Goal: Transaction & Acquisition: Obtain resource

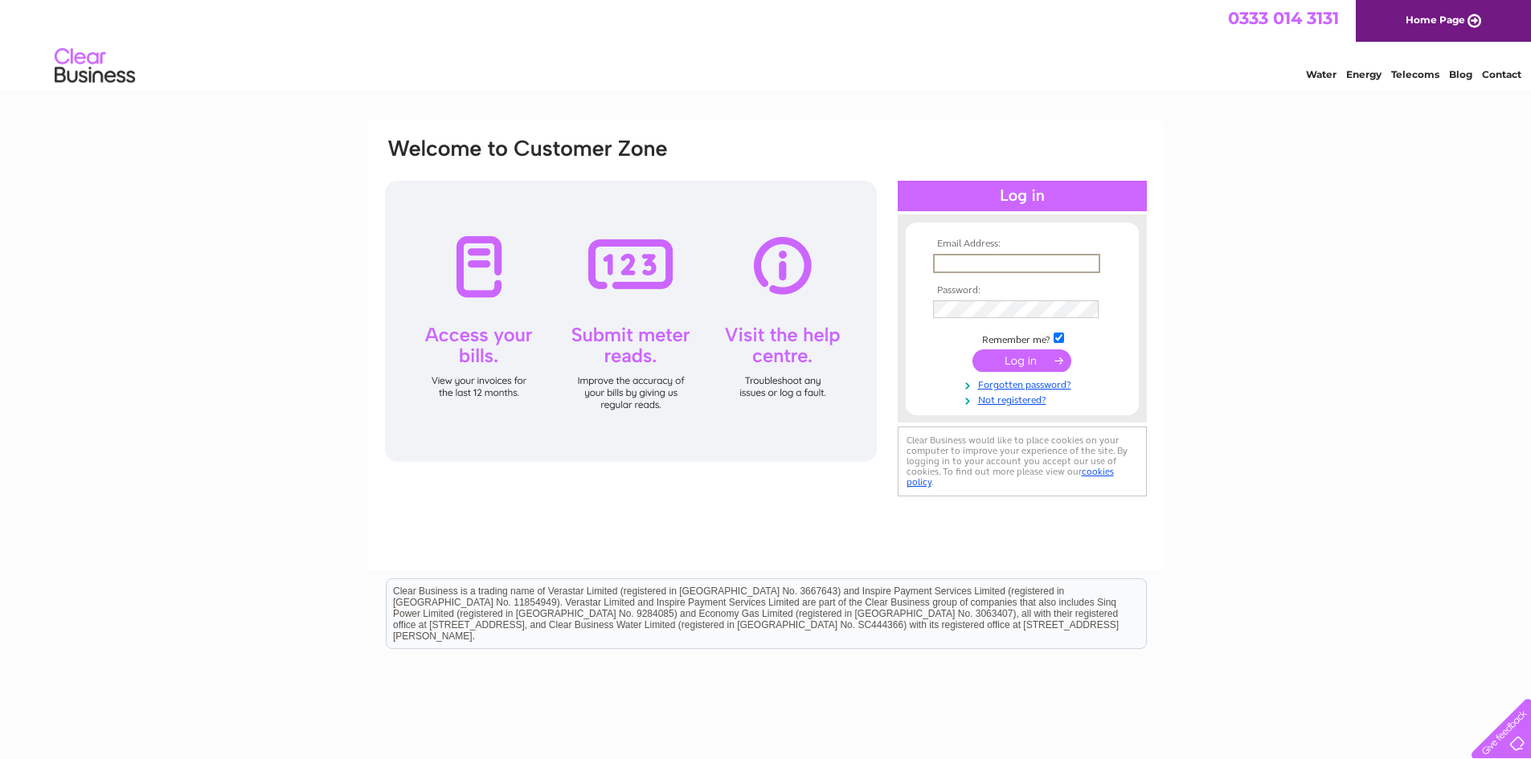
click at [972, 255] on input "text" at bounding box center [1016, 263] width 167 height 19
type input "Alexgrant3006@gmail.com"
click at [972, 350] on input "submit" at bounding box center [1021, 361] width 99 height 22
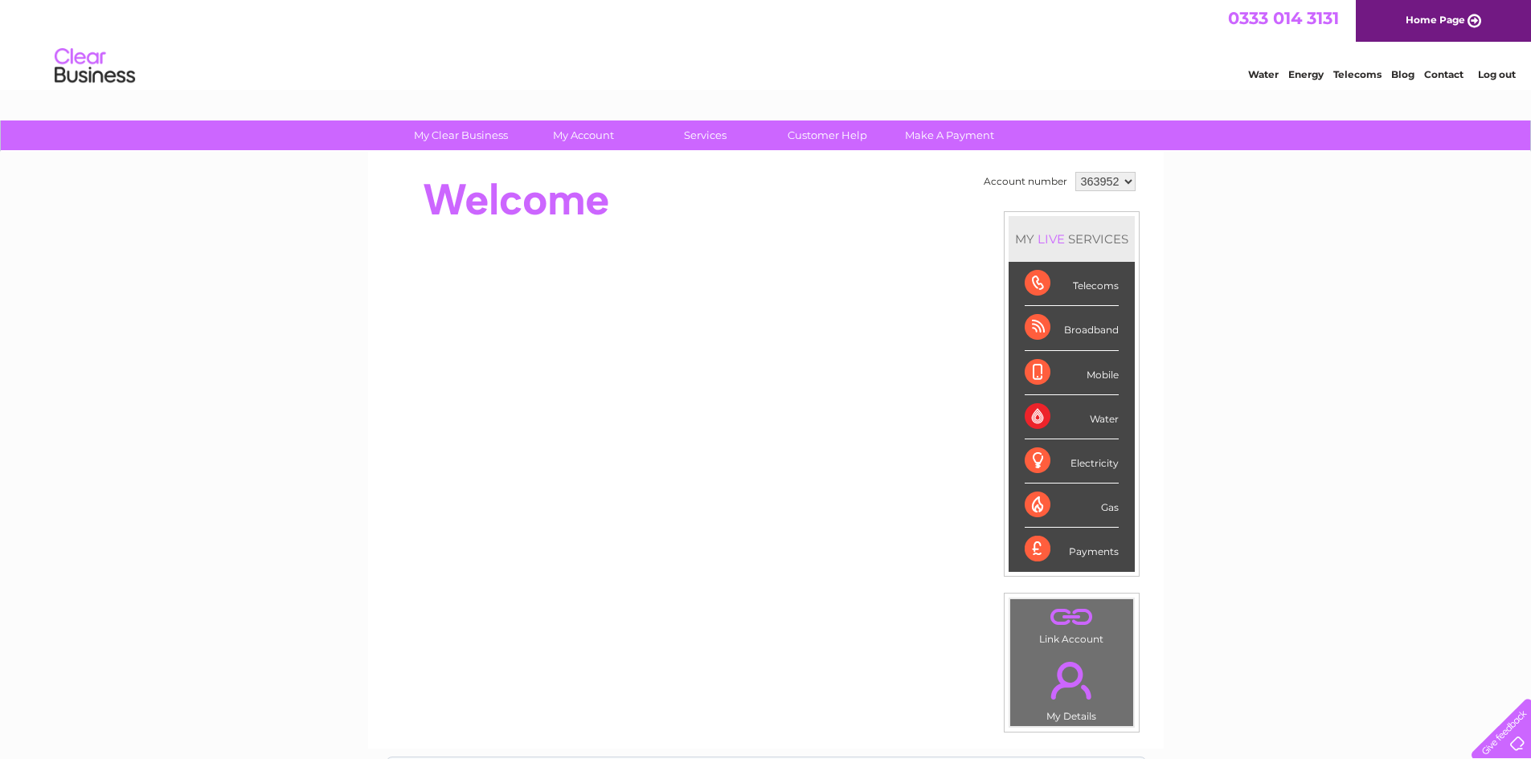
click at [1398, 418] on div "My Clear Business Login Details My Details My Preferences Link Account My Accou…" at bounding box center [765, 572] width 1531 height 903
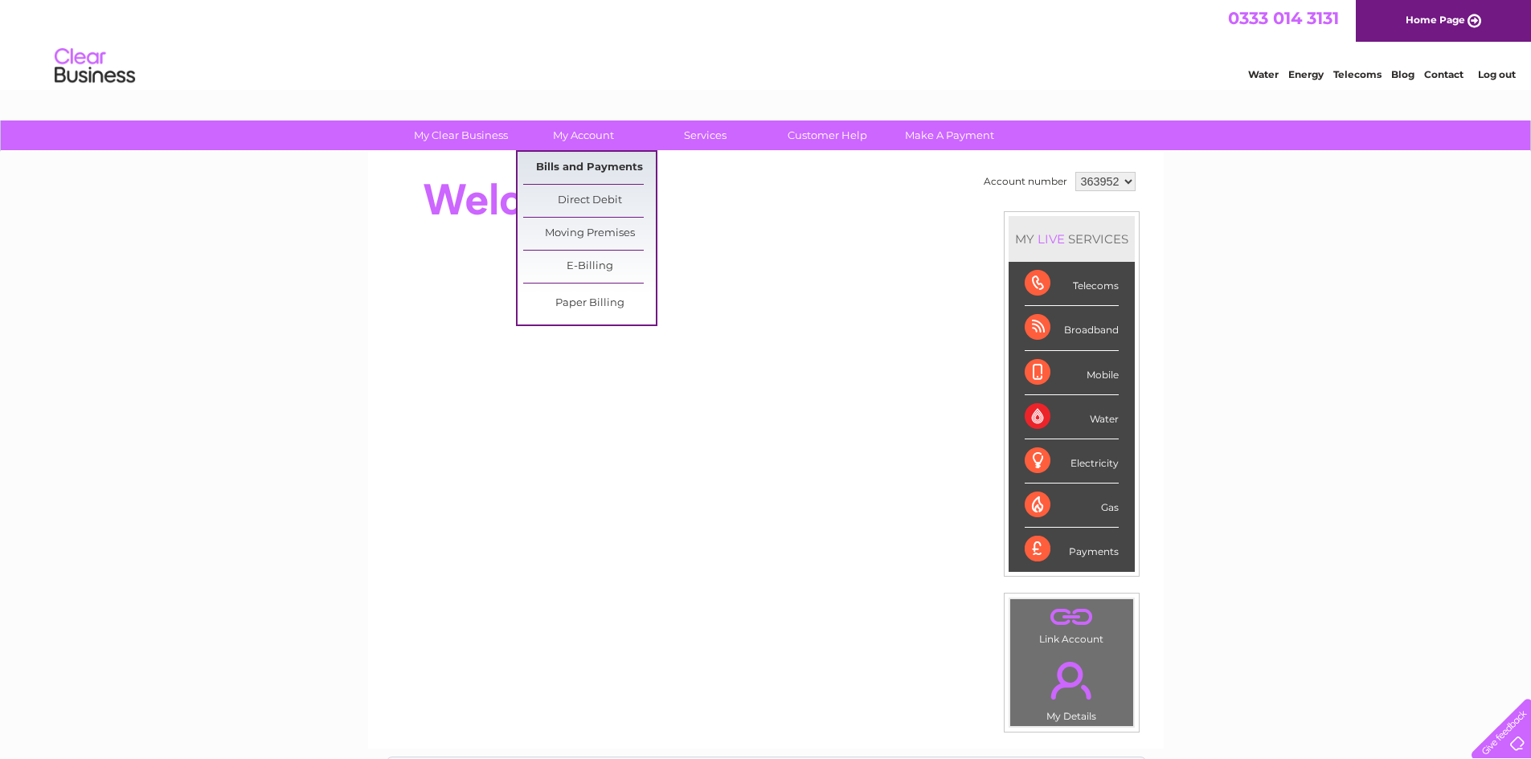
click at [610, 167] on link "Bills and Payments" at bounding box center [589, 168] width 133 height 32
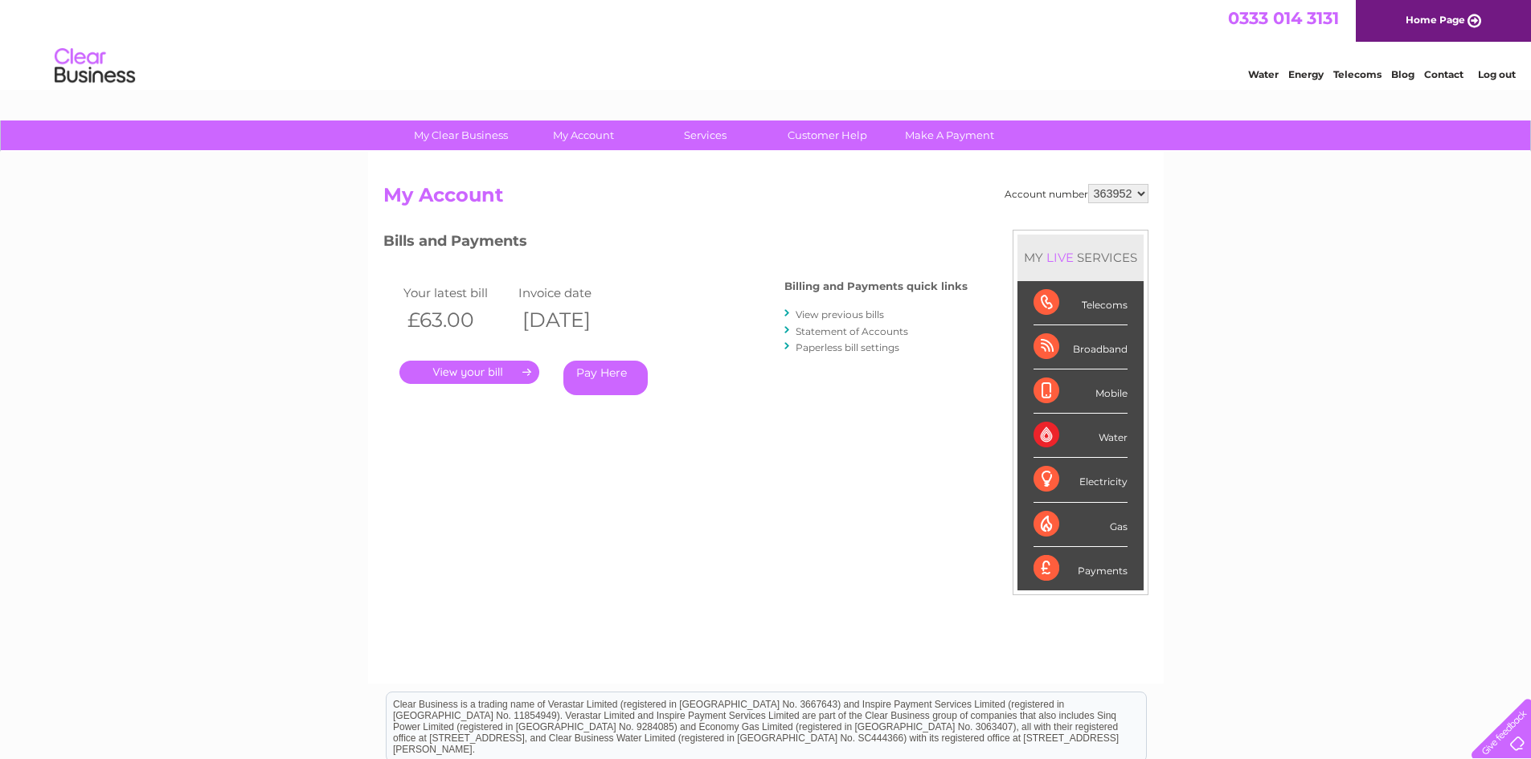
click at [838, 313] on link "View previous bills" at bounding box center [839, 315] width 88 height 12
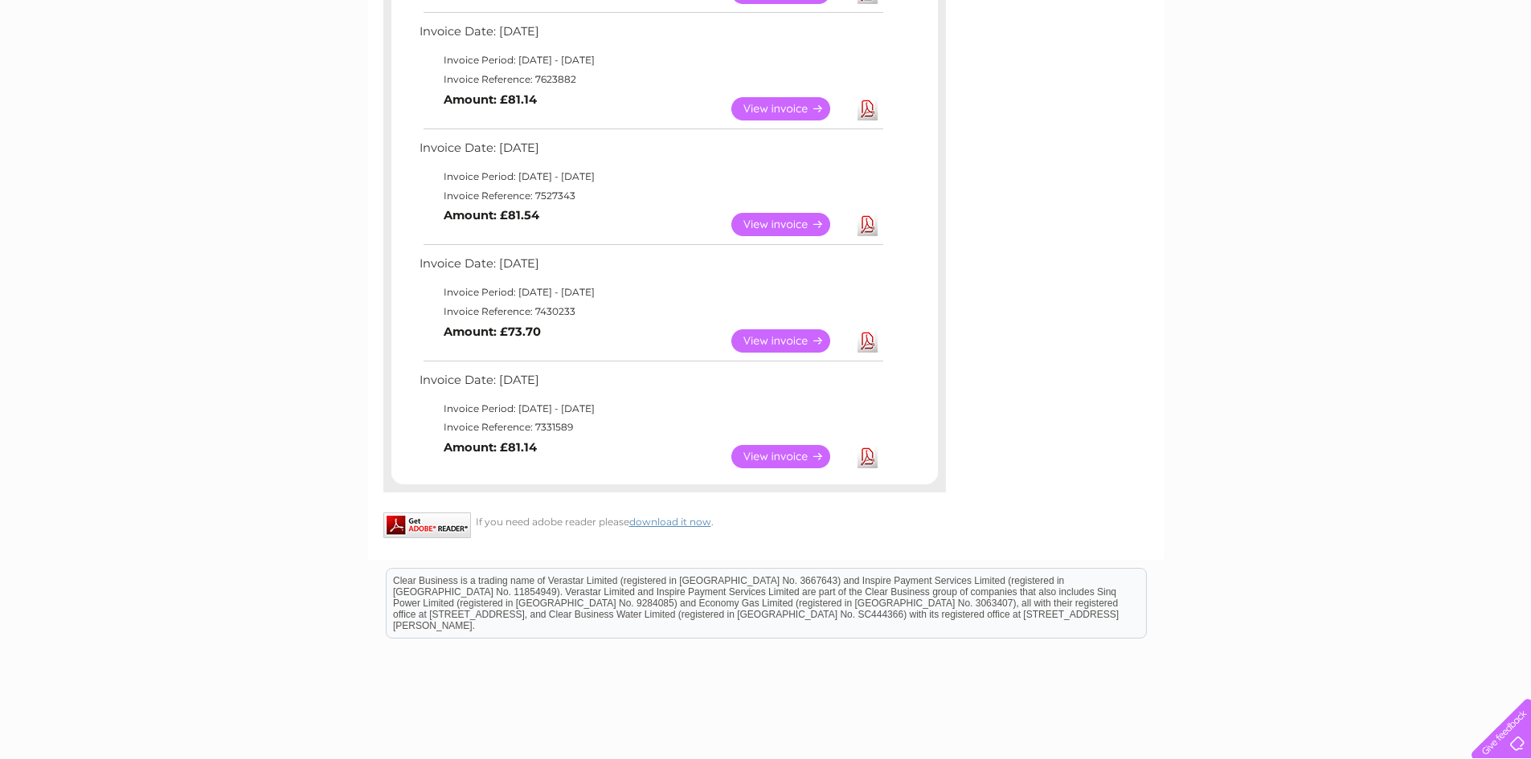
scroll to position [884, 0]
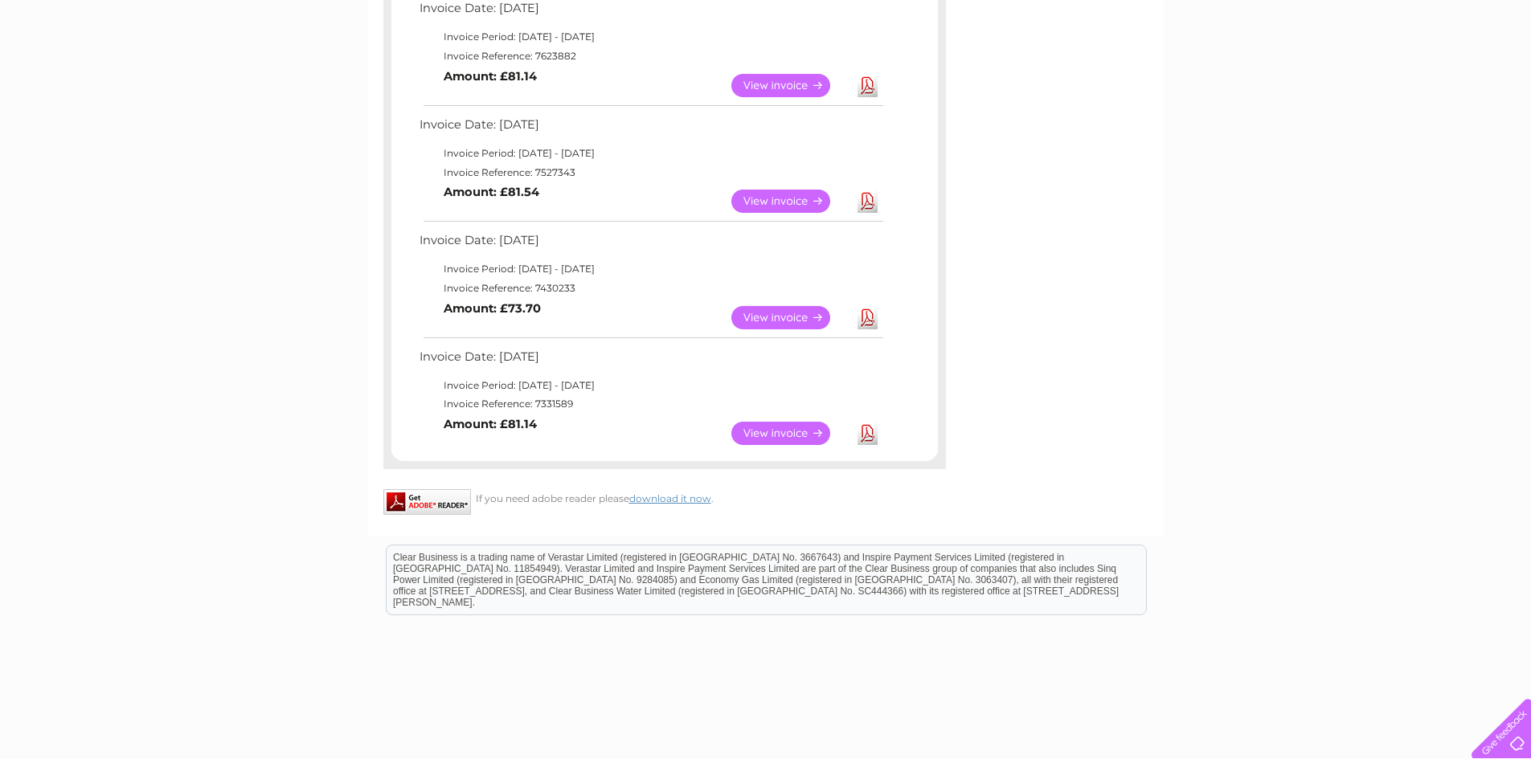
click at [870, 431] on link "Download" at bounding box center [867, 433] width 20 height 23
click at [869, 316] on link "Download" at bounding box center [867, 317] width 20 height 23
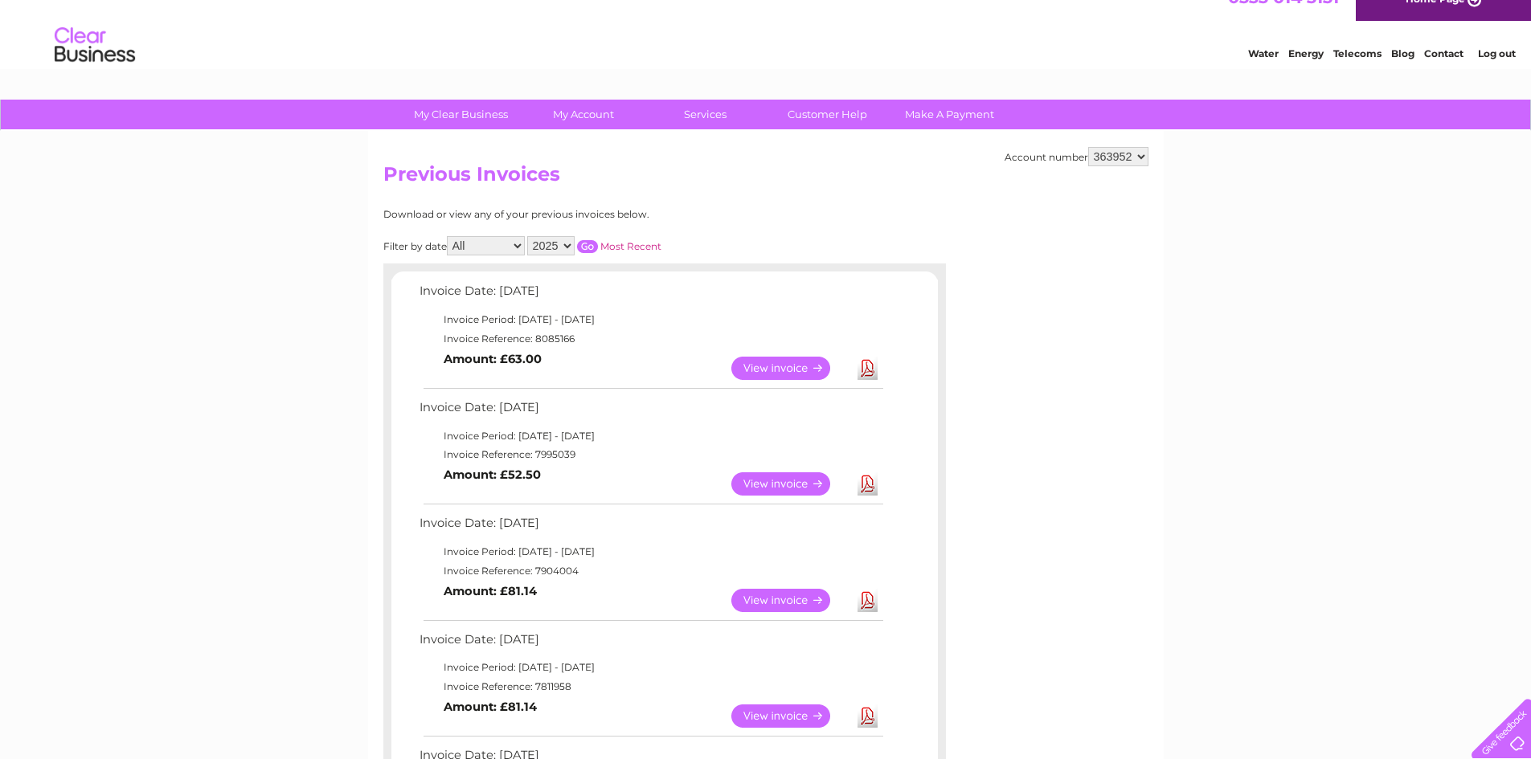
scroll to position [0, 0]
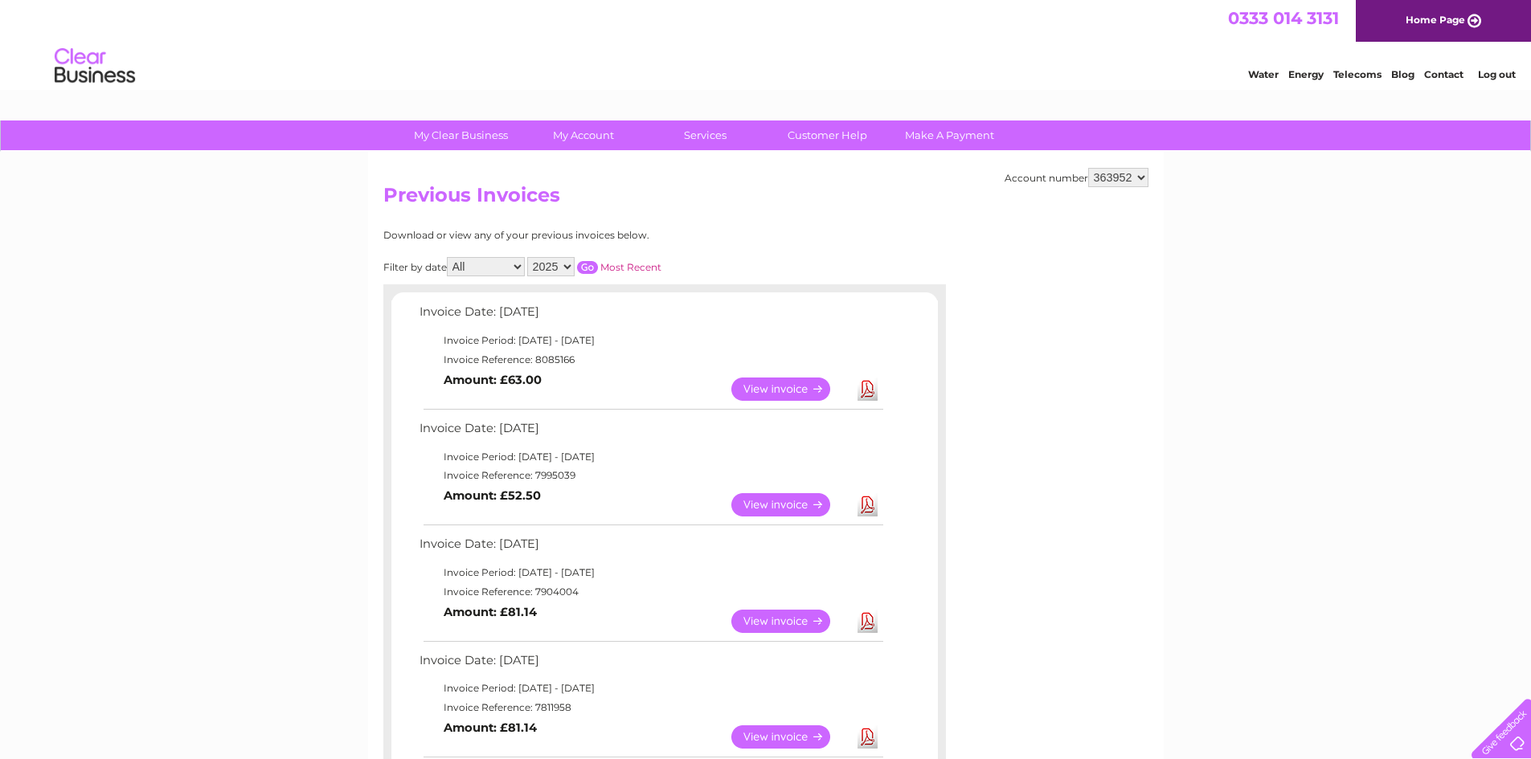
click at [561, 262] on select "2025 2024 2023 2022" at bounding box center [550, 266] width 47 height 19
click at [529, 257] on select "2025 2024 2023 2022" at bounding box center [550, 266] width 47 height 19
click at [591, 266] on input "button" at bounding box center [587, 267] width 21 height 13
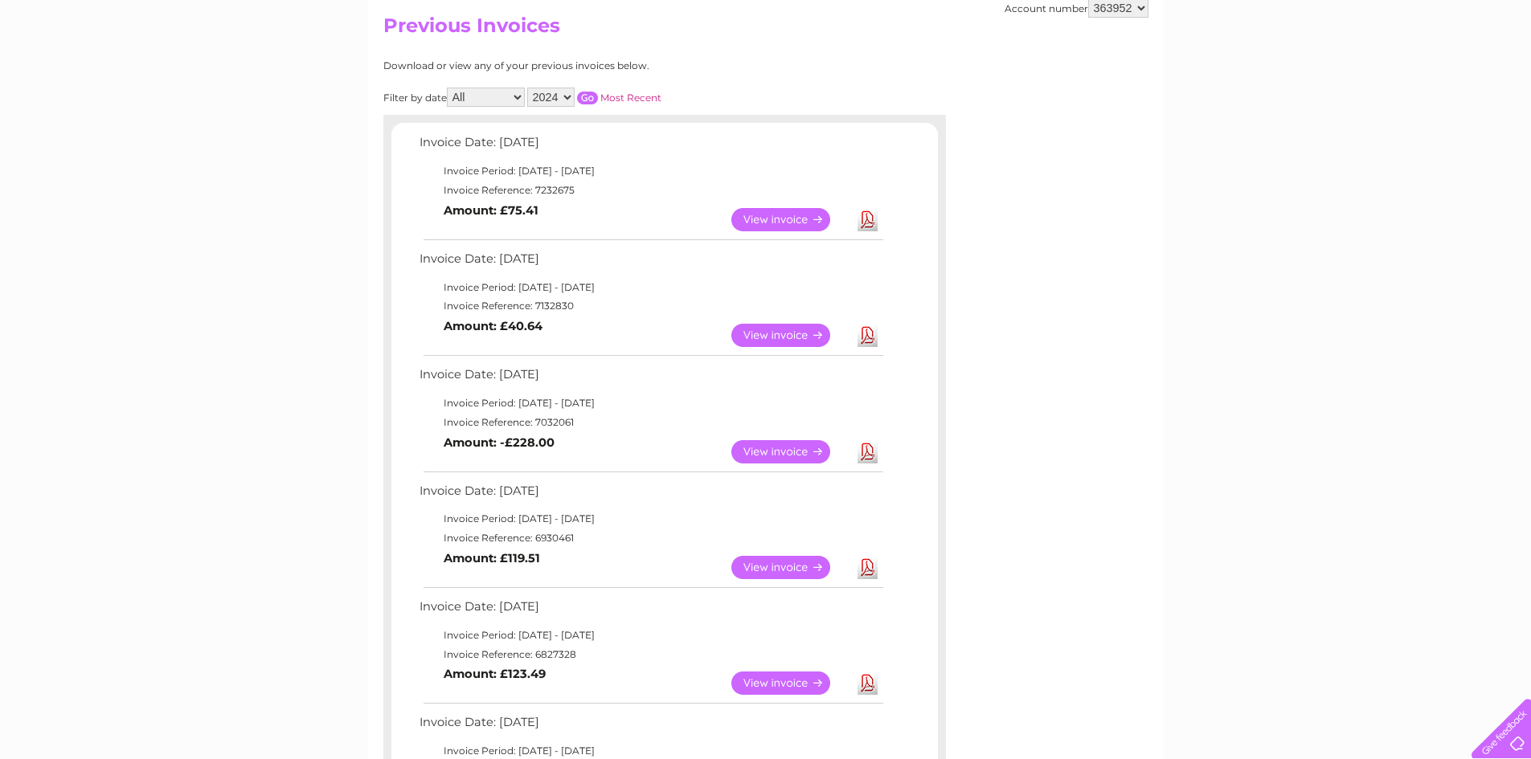
scroll to position [161, 0]
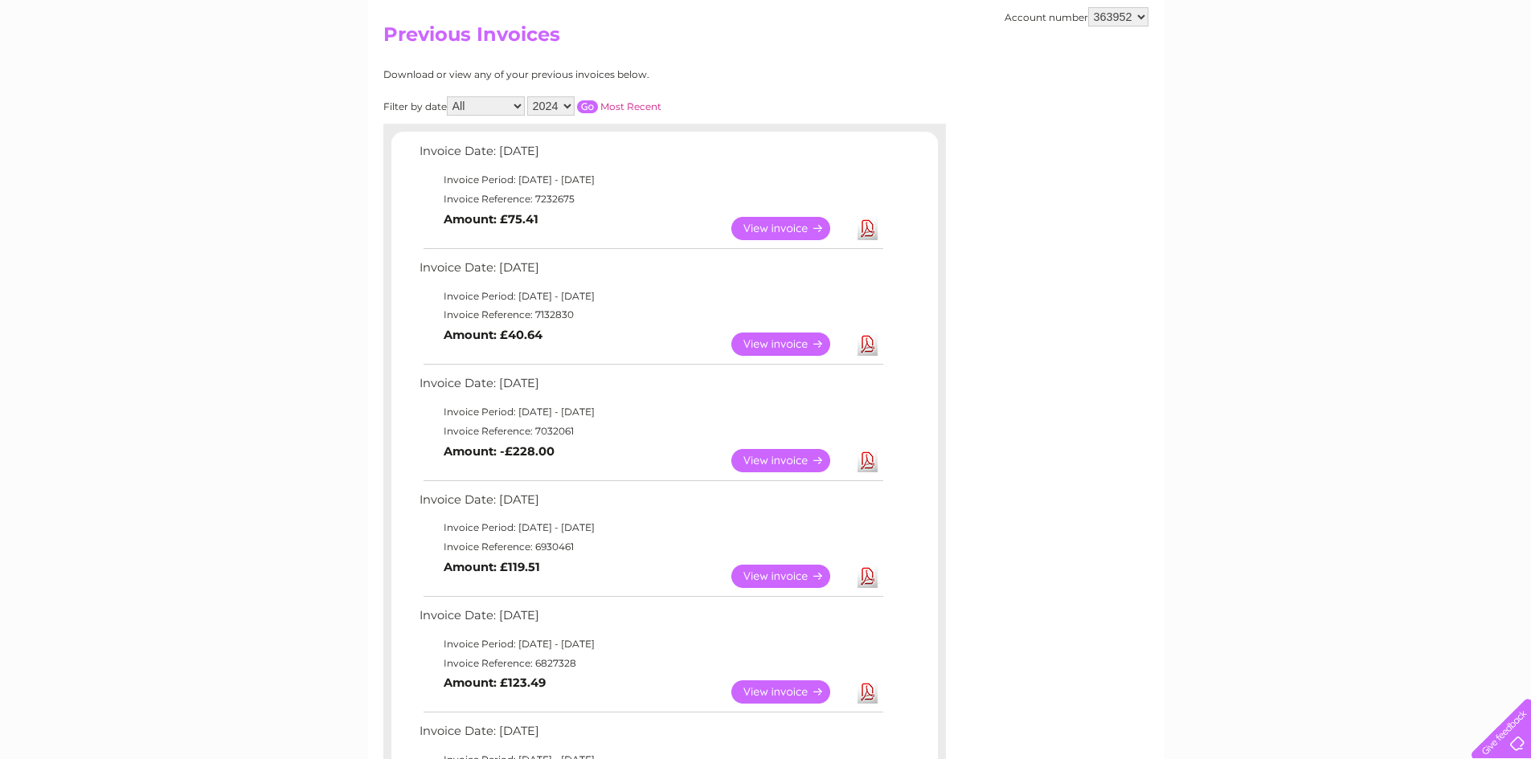
click at [863, 460] on link "Download" at bounding box center [867, 460] width 20 height 23
click at [872, 343] on link "Download" at bounding box center [867, 344] width 20 height 23
click at [865, 344] on link "Download" at bounding box center [867, 344] width 20 height 23
click at [866, 341] on link "Download" at bounding box center [867, 344] width 20 height 23
click at [873, 222] on link "Download" at bounding box center [867, 228] width 20 height 23
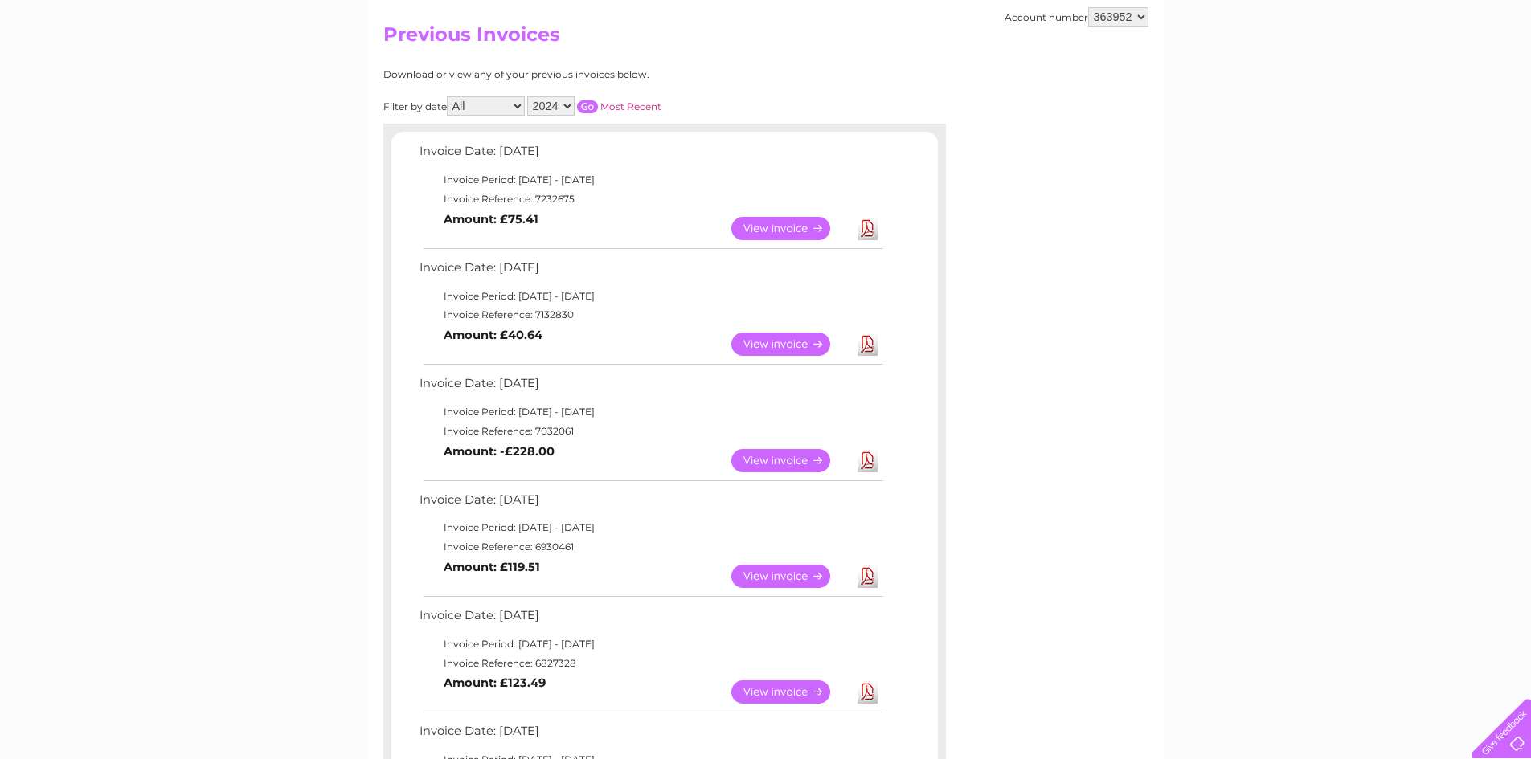
click at [865, 232] on link "Download" at bounding box center [867, 228] width 20 height 23
click at [555, 113] on select "2025 2024 2023 2022" at bounding box center [550, 105] width 47 height 19
select select "2025"
click at [529, 96] on select "2025 2024 2023 2022" at bounding box center [550, 105] width 47 height 19
click at [589, 100] on input "button" at bounding box center [587, 106] width 21 height 13
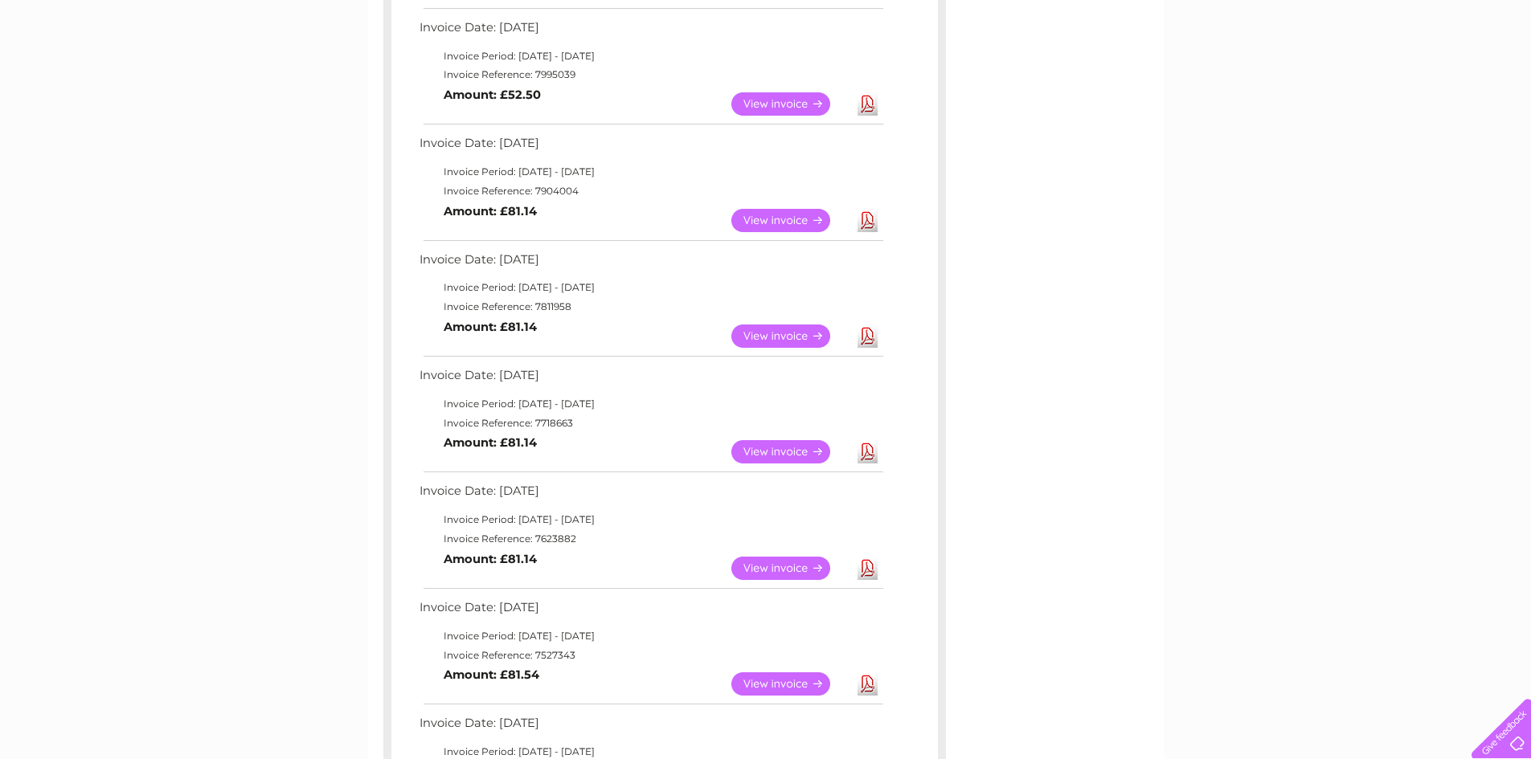
scroll to position [643, 0]
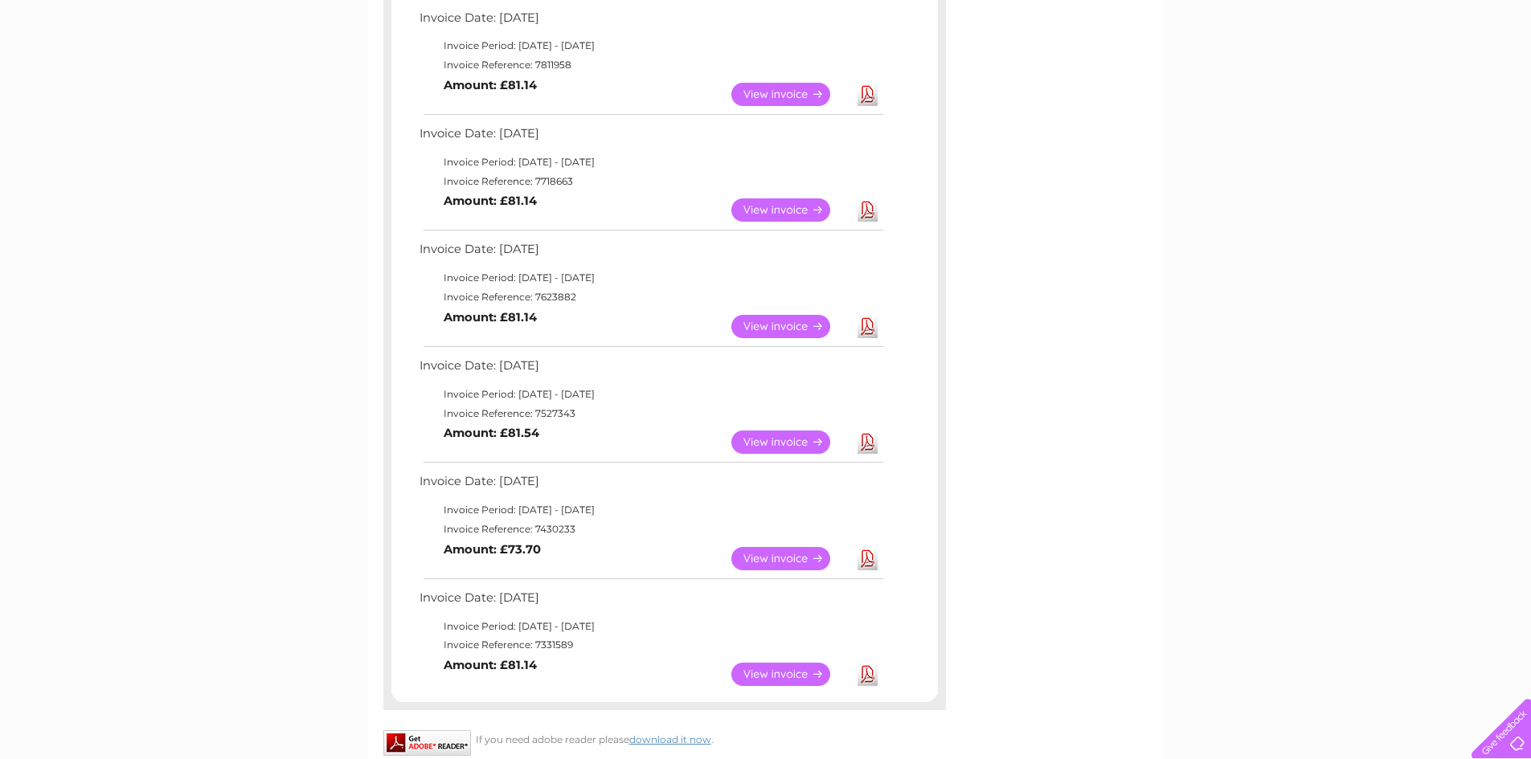
click at [865, 564] on link "Download" at bounding box center [867, 558] width 20 height 23
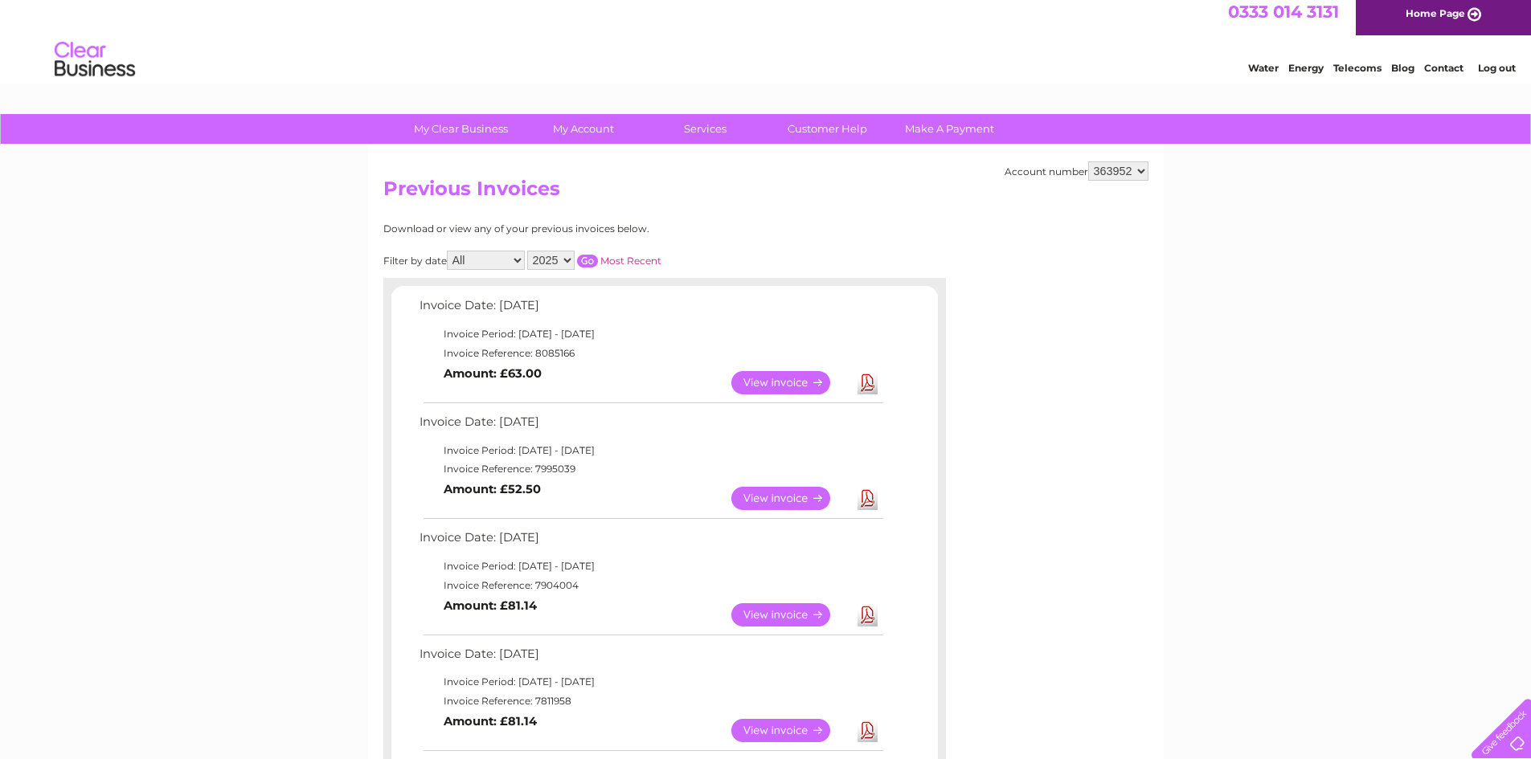
scroll to position [0, 0]
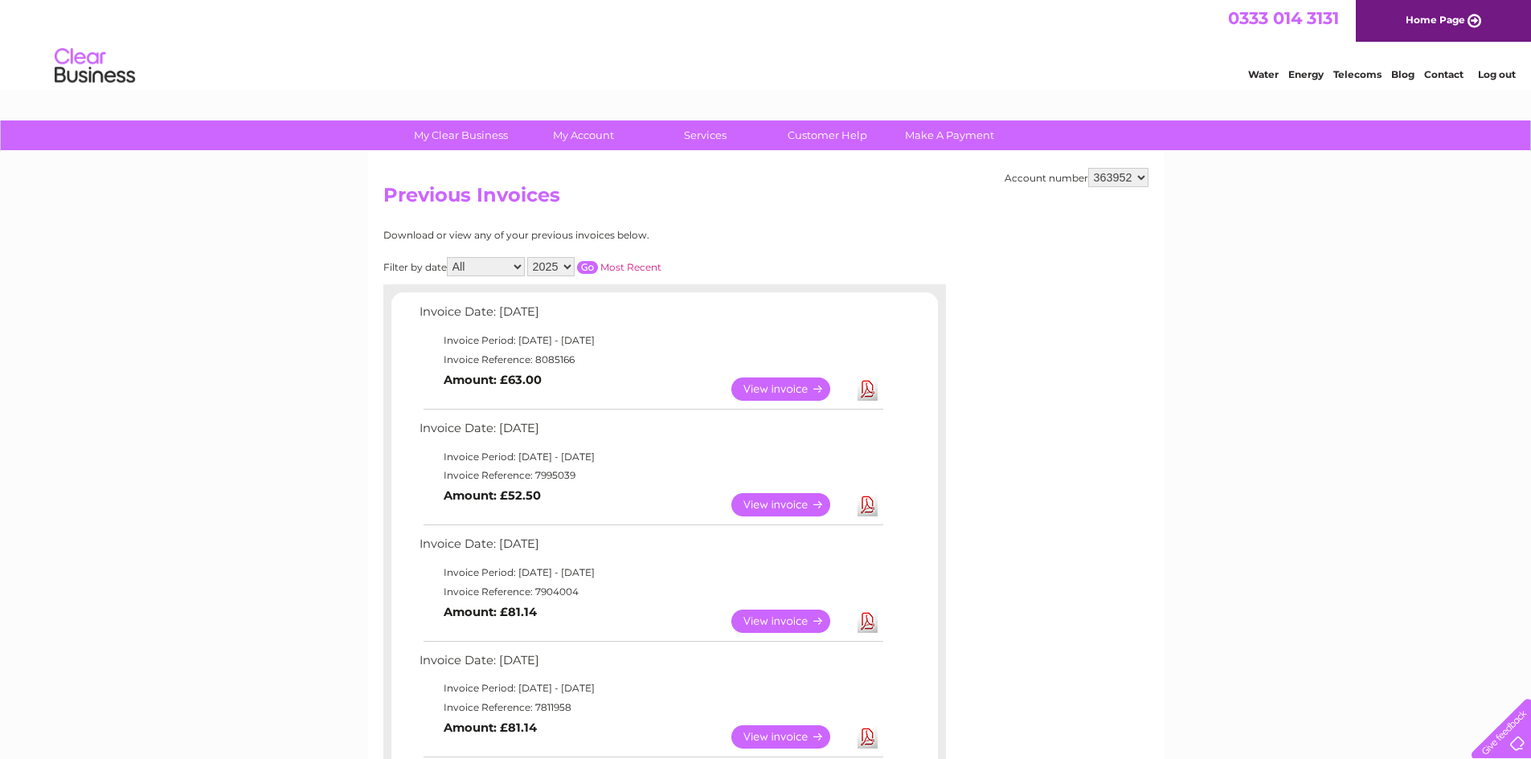
click at [1508, 78] on link "Log out" at bounding box center [1497, 74] width 38 height 12
